Goal: Find specific page/section: Find specific page/section

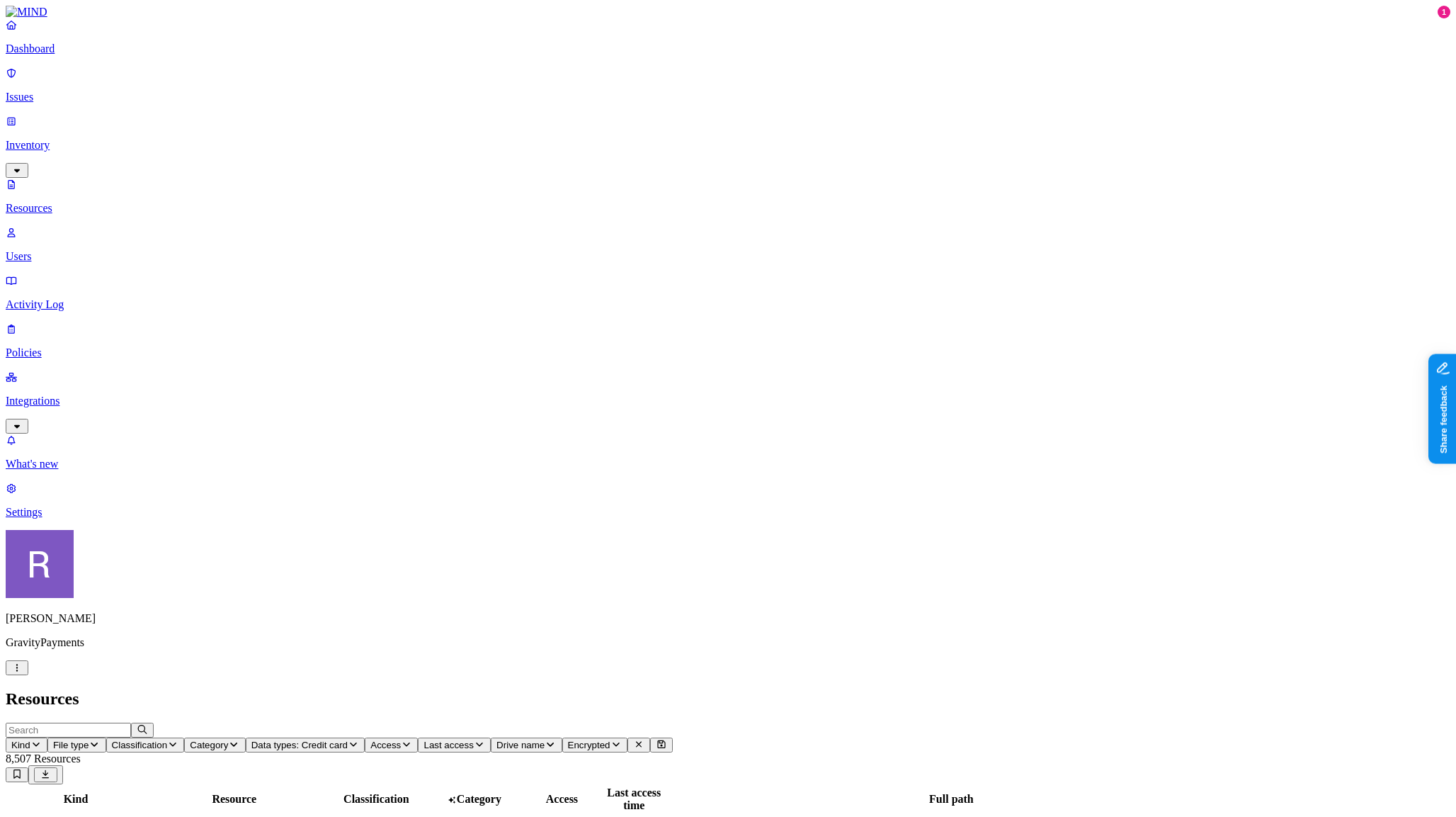
scroll to position [170, 0]
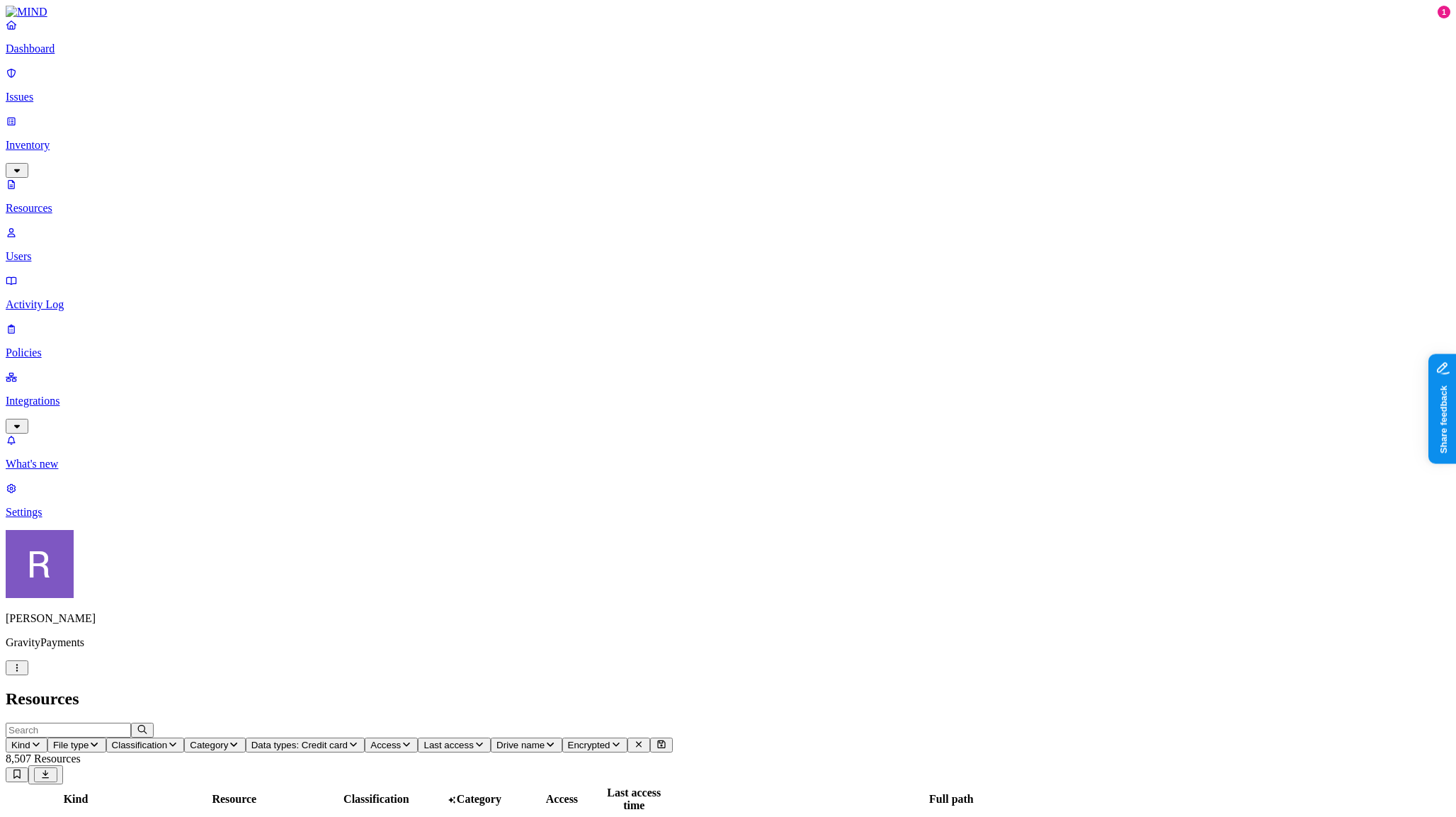
drag, startPoint x: 1326, startPoint y: 223, endPoint x: 1393, endPoint y: 226, distance: 67.1
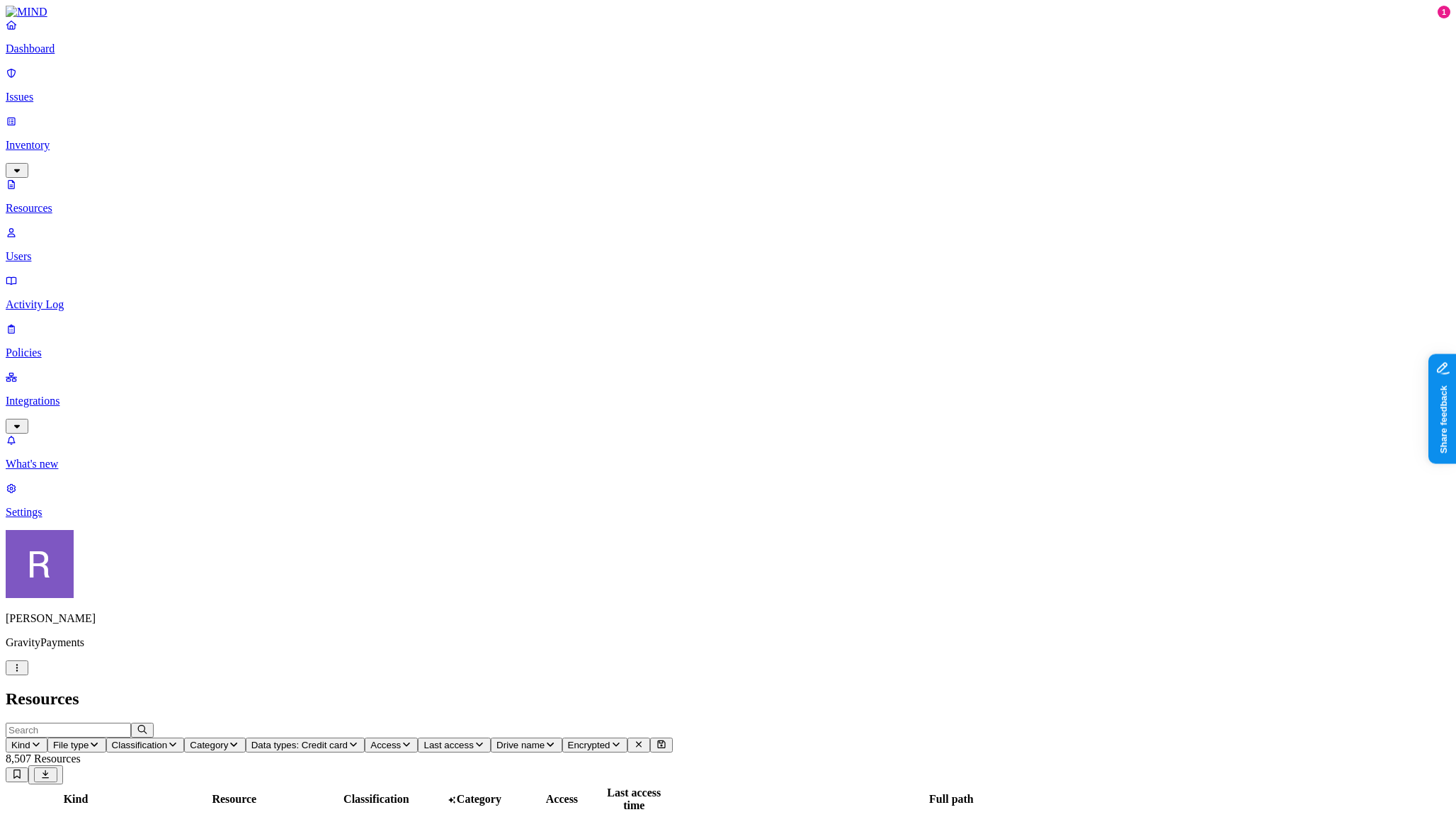
drag, startPoint x: 1394, startPoint y: 226, endPoint x: 1333, endPoint y: 235, distance: 61.7
